Goal: Transaction & Acquisition: Purchase product/service

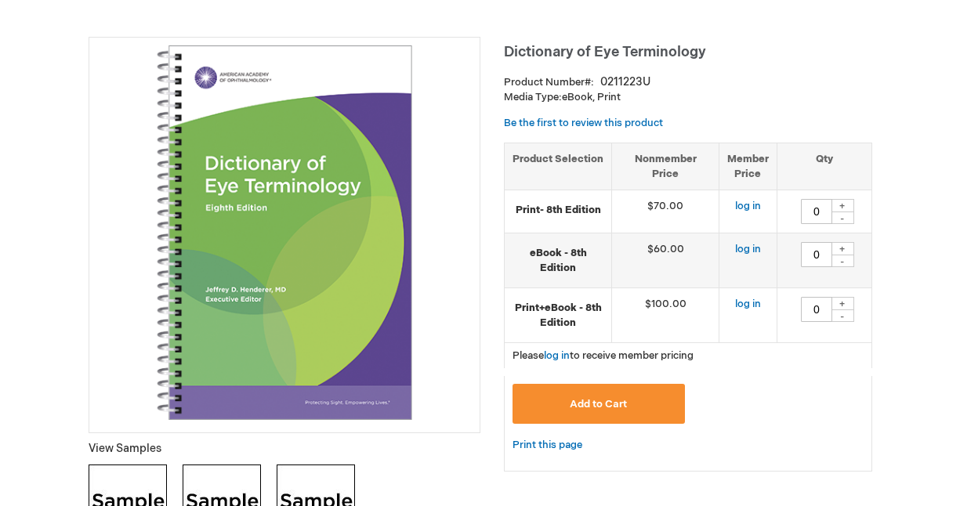
scroll to position [196, 0]
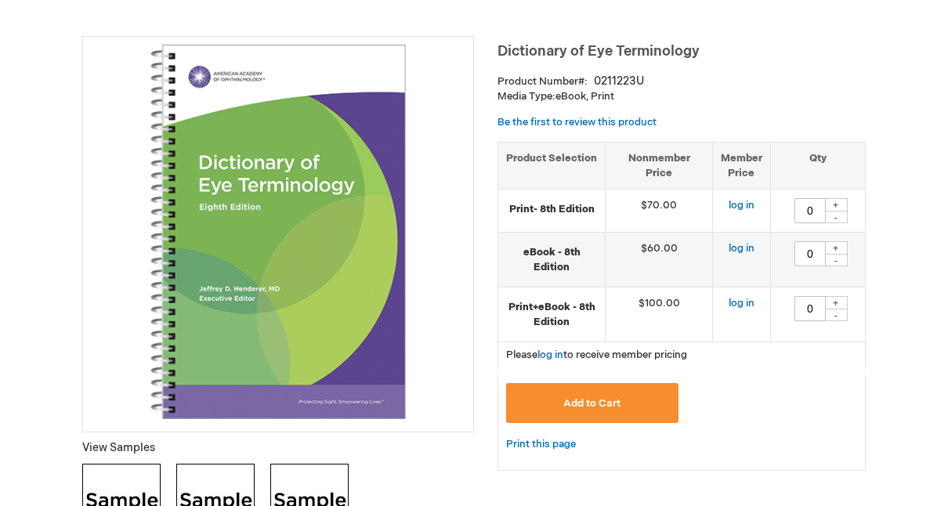
click at [837, 241] on div "+" at bounding box center [836, 247] width 24 height 13
click at [837, 256] on div "-" at bounding box center [836, 260] width 24 height 13
type input "0"
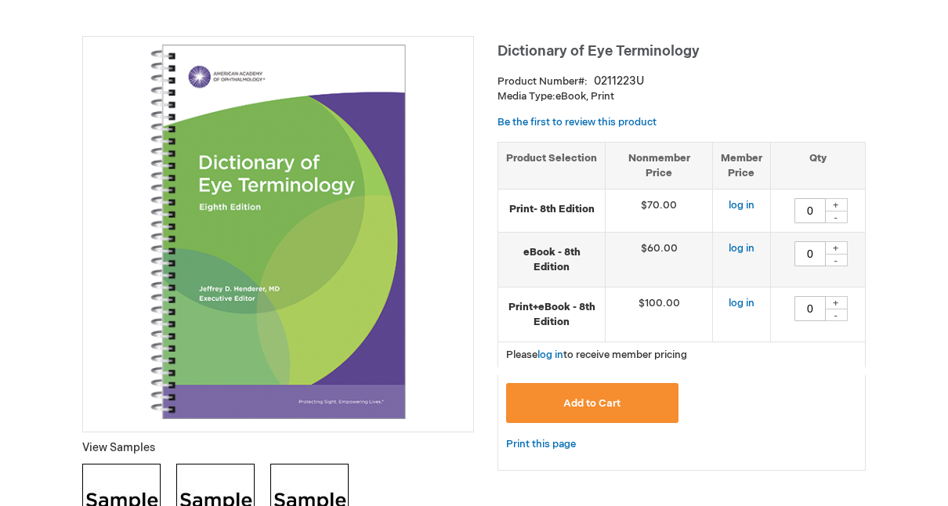
click at [838, 201] on div "+" at bounding box center [836, 204] width 24 height 13
type input "1"
click at [592, 397] on span "Add to Cart" at bounding box center [591, 403] width 57 height 13
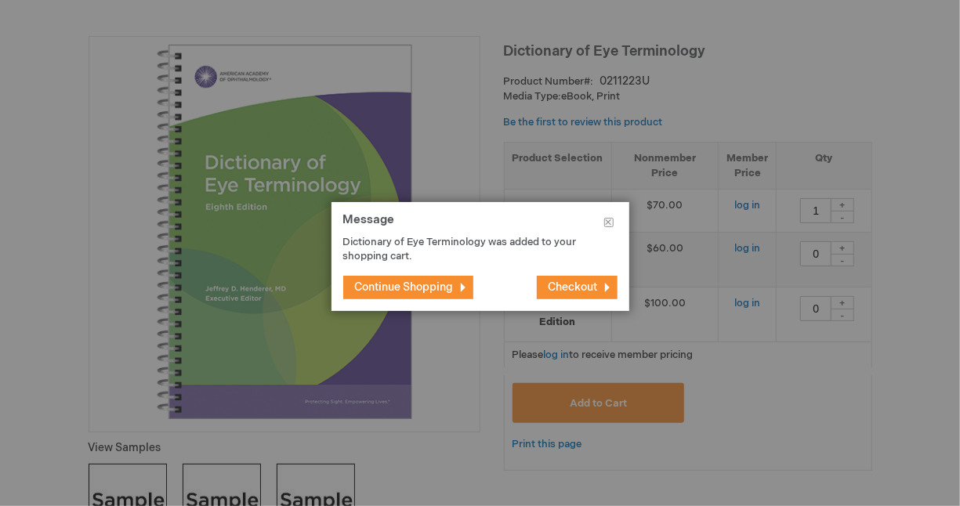
click at [582, 287] on span "Checkout" at bounding box center [572, 286] width 49 height 13
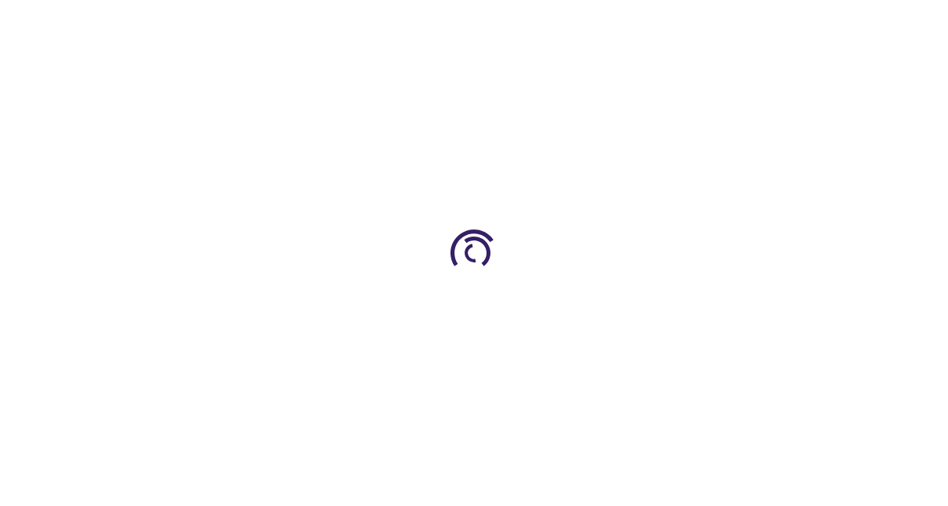
select select "US"
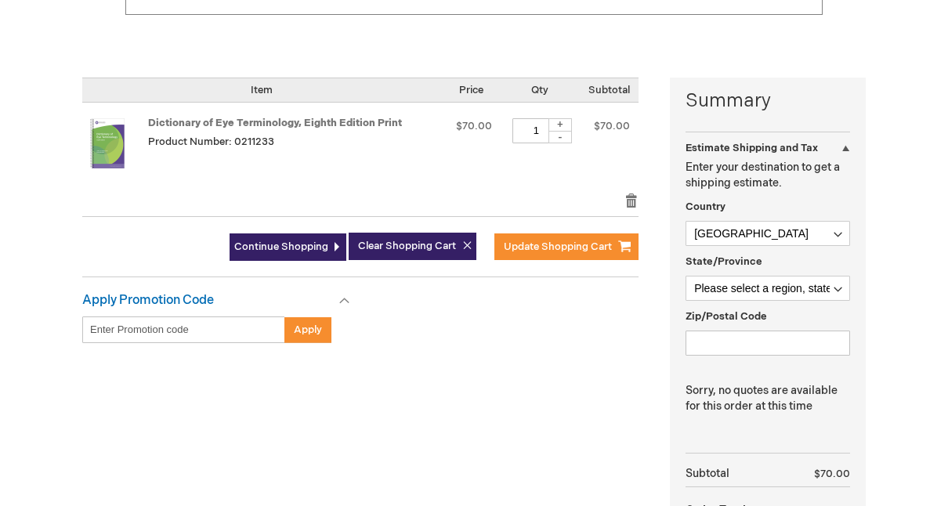
scroll to position [321, 0]
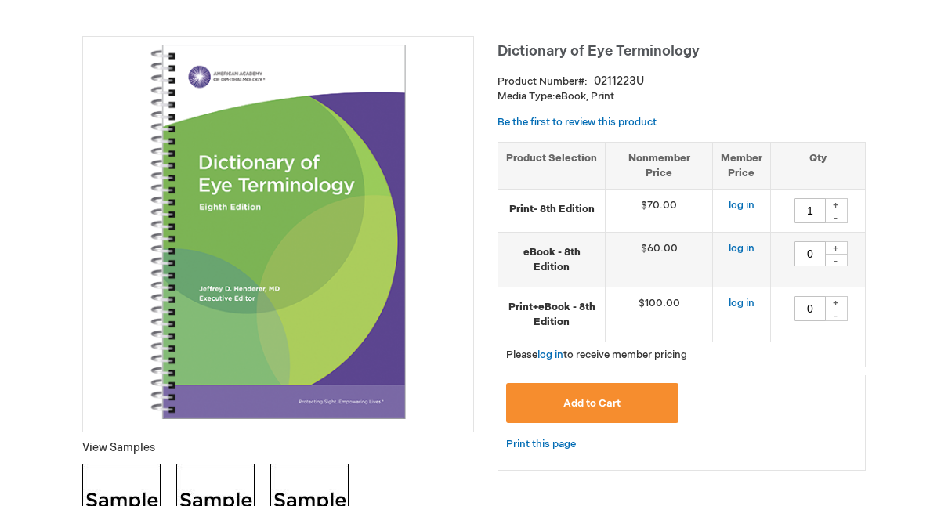
click at [841, 242] on div "+" at bounding box center [836, 247] width 24 height 13
type input "1"
click at [843, 214] on div "-" at bounding box center [836, 217] width 24 height 13
type input "0"
click at [605, 398] on span "Add to Cart" at bounding box center [591, 403] width 57 height 13
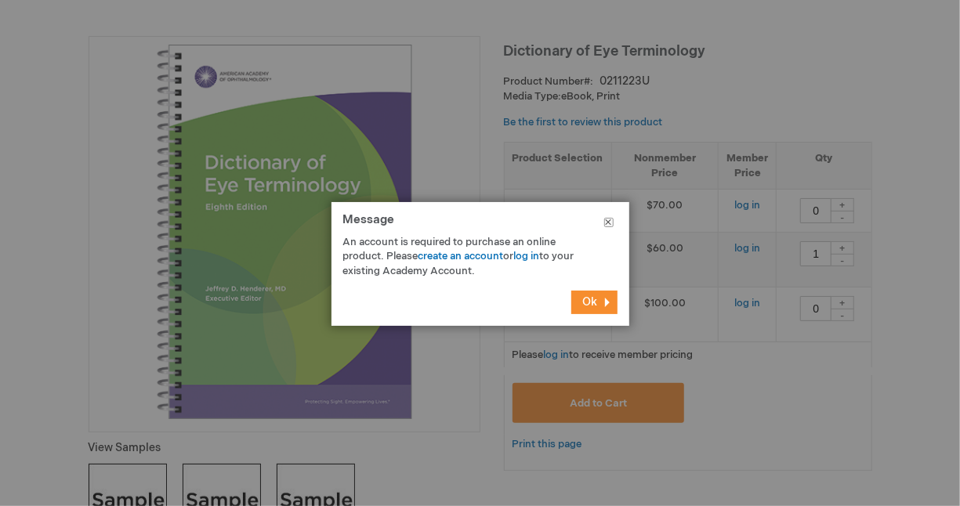
click at [610, 222] on button "Close" at bounding box center [608, 225] width 41 height 47
